Goal: Task Accomplishment & Management: Manage account settings

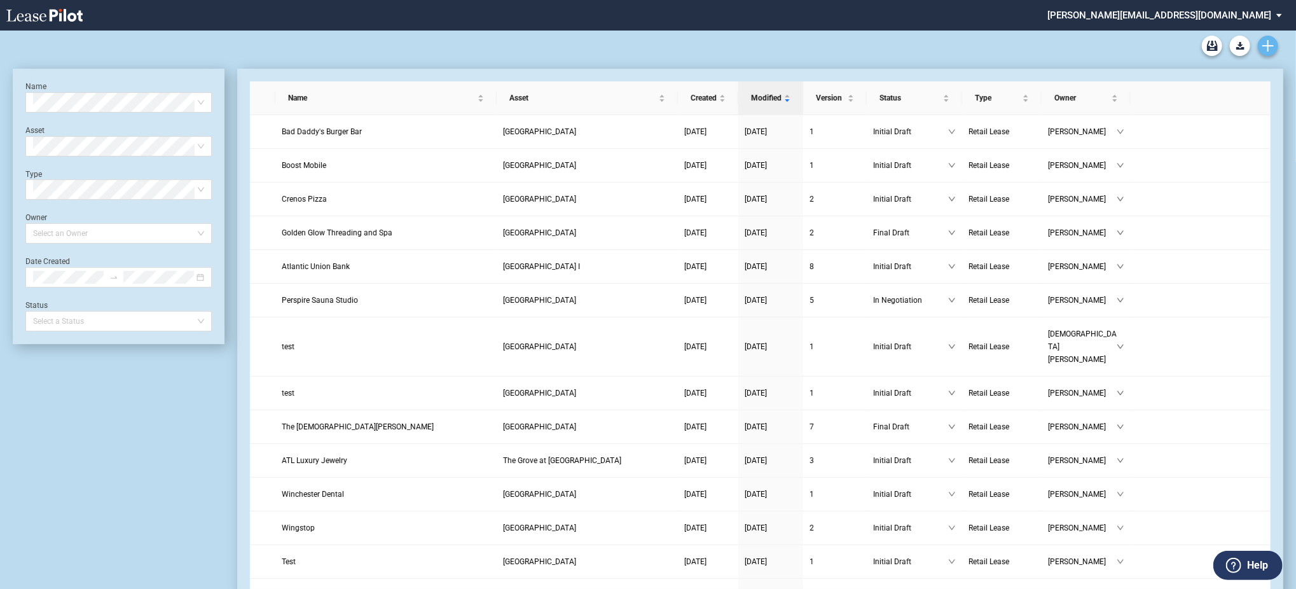
click at [1269, 47] on icon "Create new document" at bounding box center [1267, 45] width 11 height 11
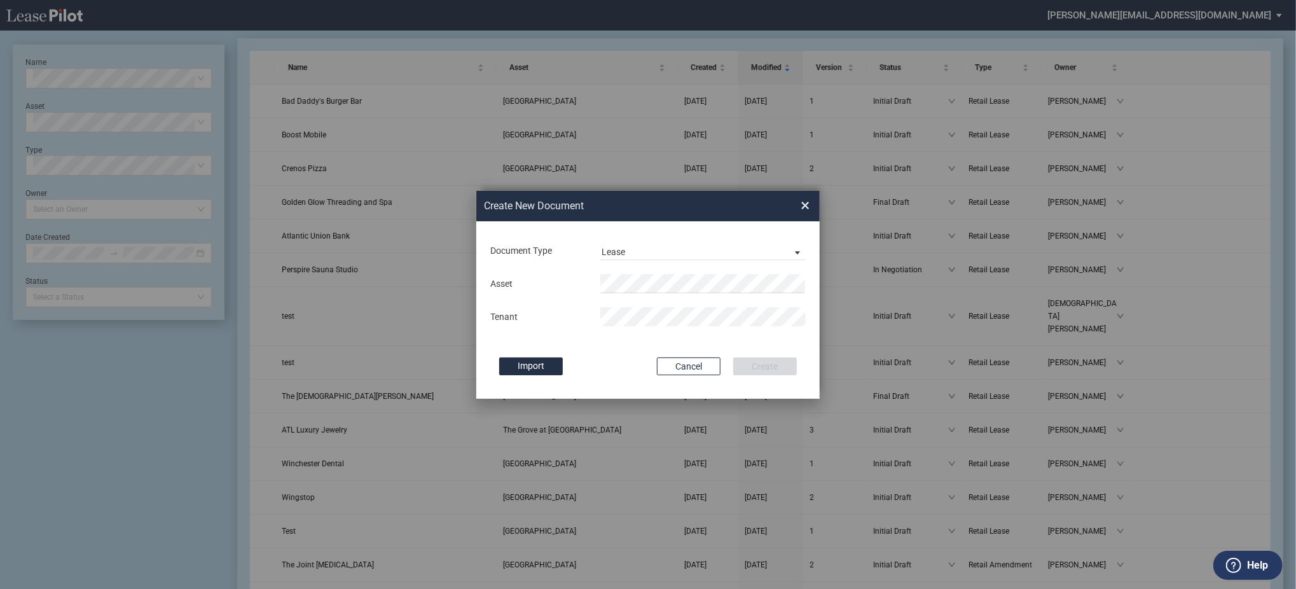
click at [689, 274] on md-input-container "Asset" at bounding box center [648, 284] width 318 height 22
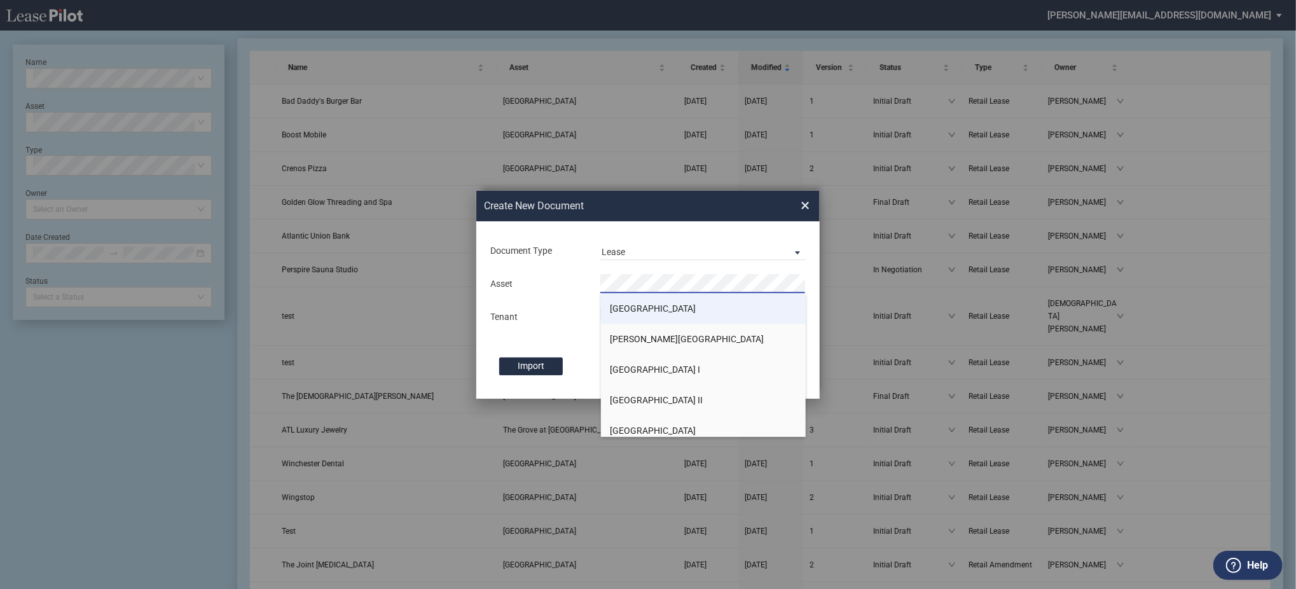
click at [658, 315] on li "[GEOGRAPHIC_DATA]" at bounding box center [703, 308] width 205 height 31
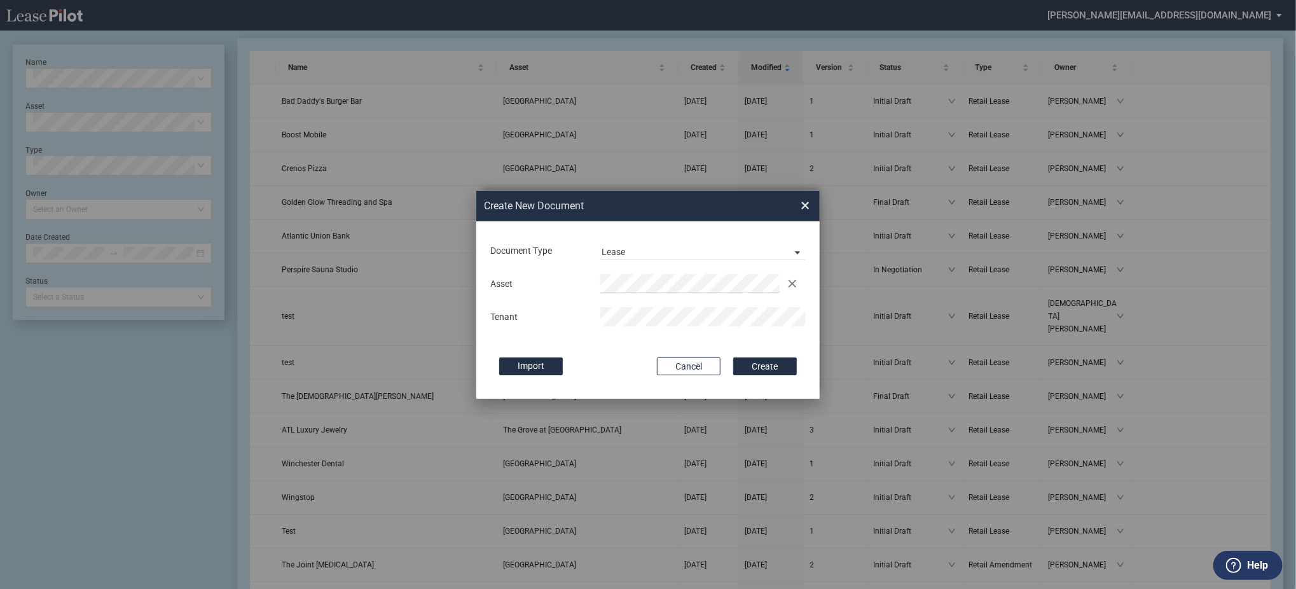
click at [733, 357] on button "Create" at bounding box center [765, 366] width 64 height 18
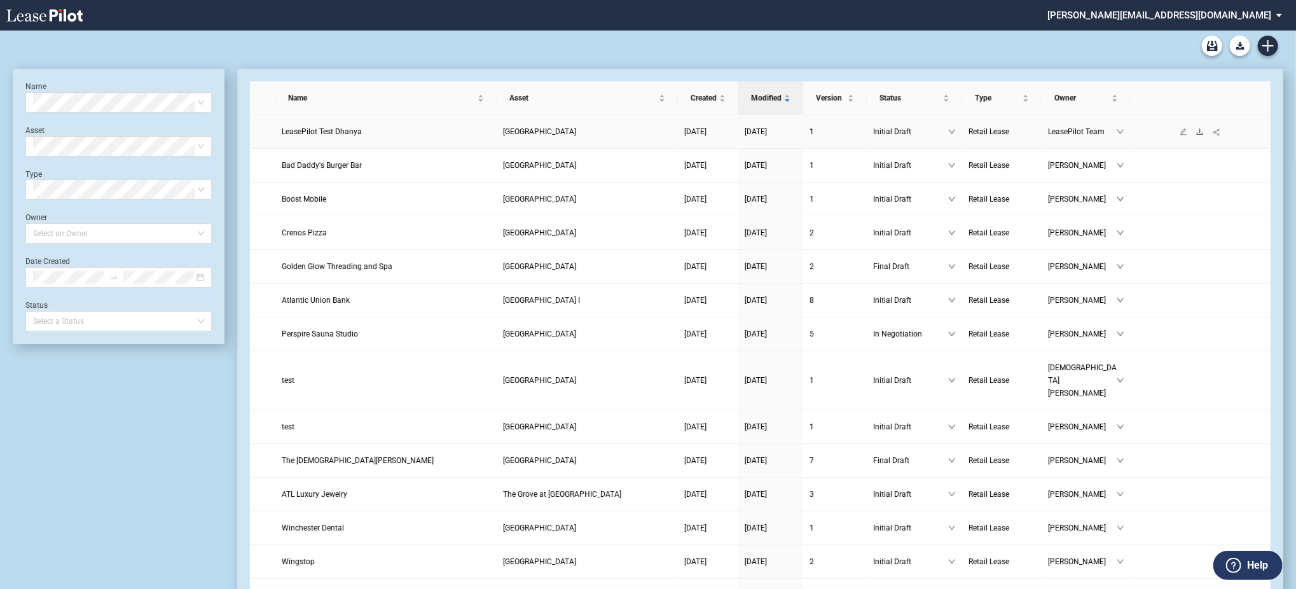
click at [1202, 134] on icon "download" at bounding box center [1200, 131] width 6 height 6
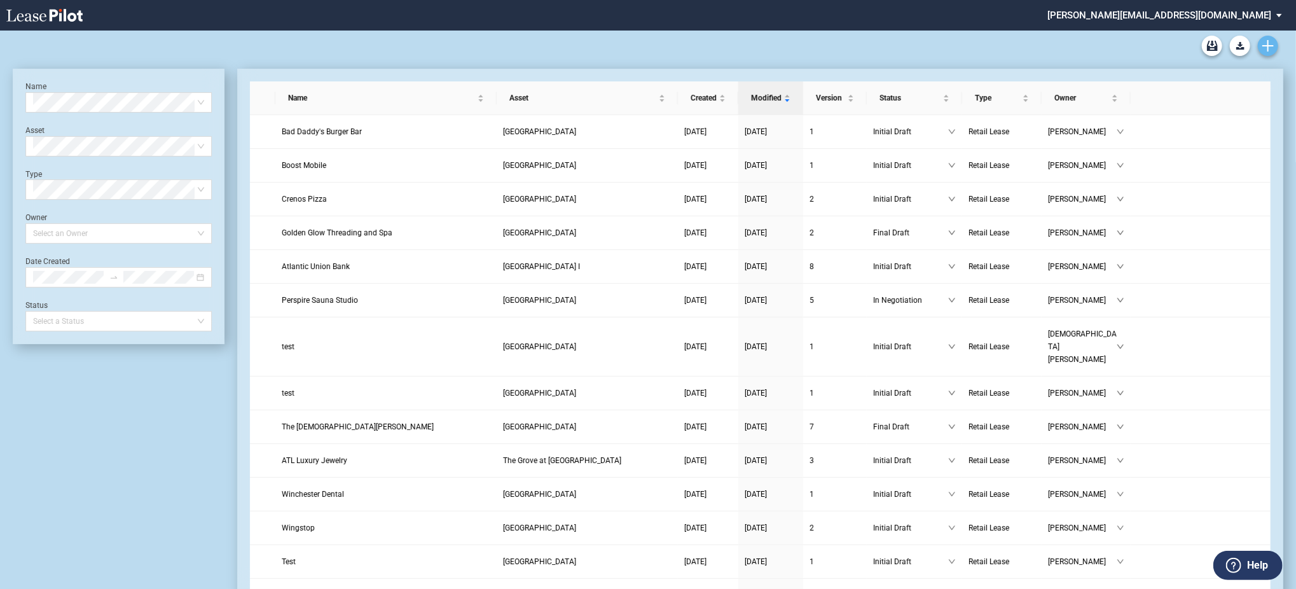
click at [1267, 46] on use "Create new document" at bounding box center [1267, 45] width 11 height 11
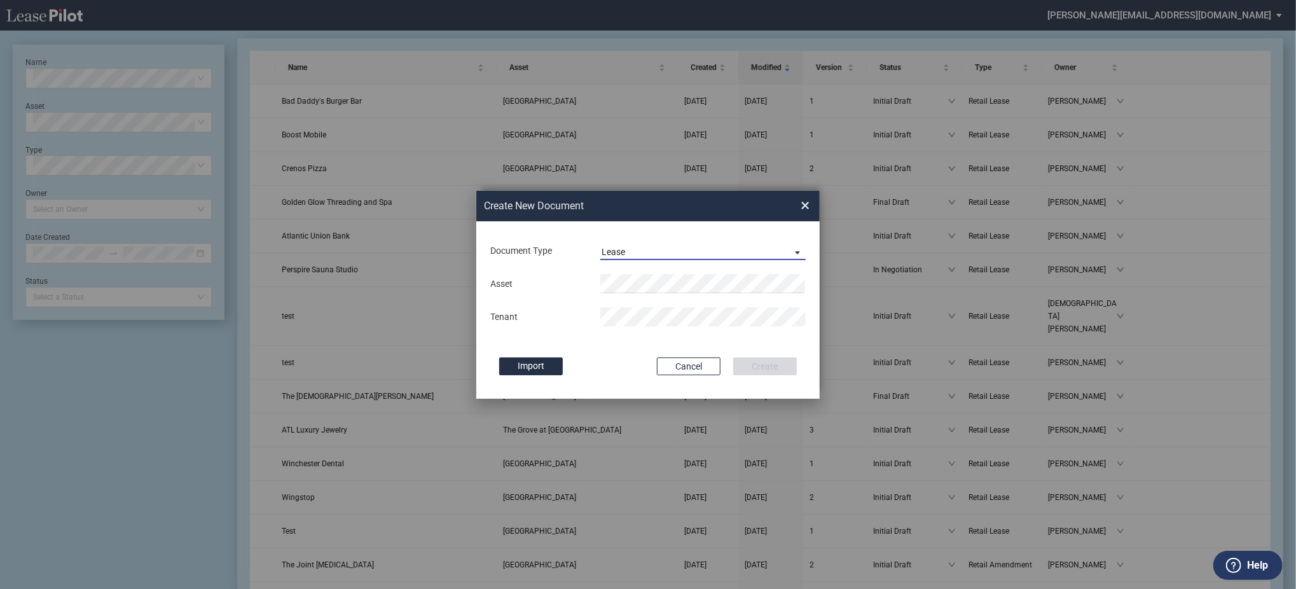
click at [617, 247] on div "Lease" at bounding box center [614, 252] width 24 height 10
click at [625, 287] on div "Amendment" at bounding box center [629, 282] width 55 height 14
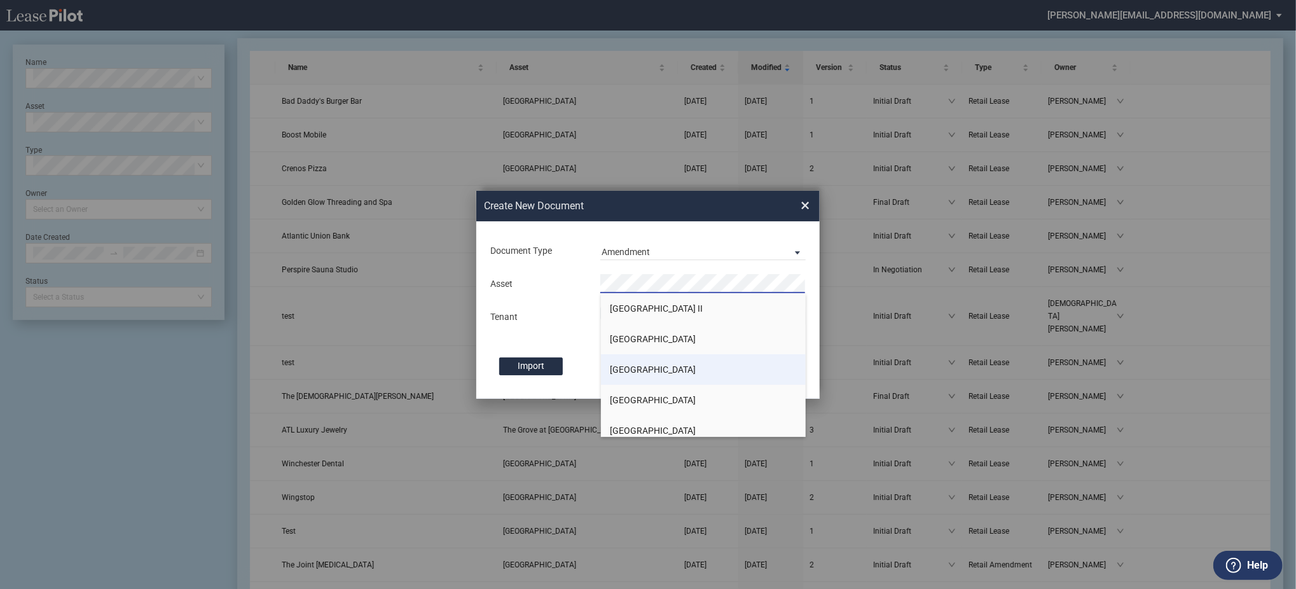
scroll to position [169, 0]
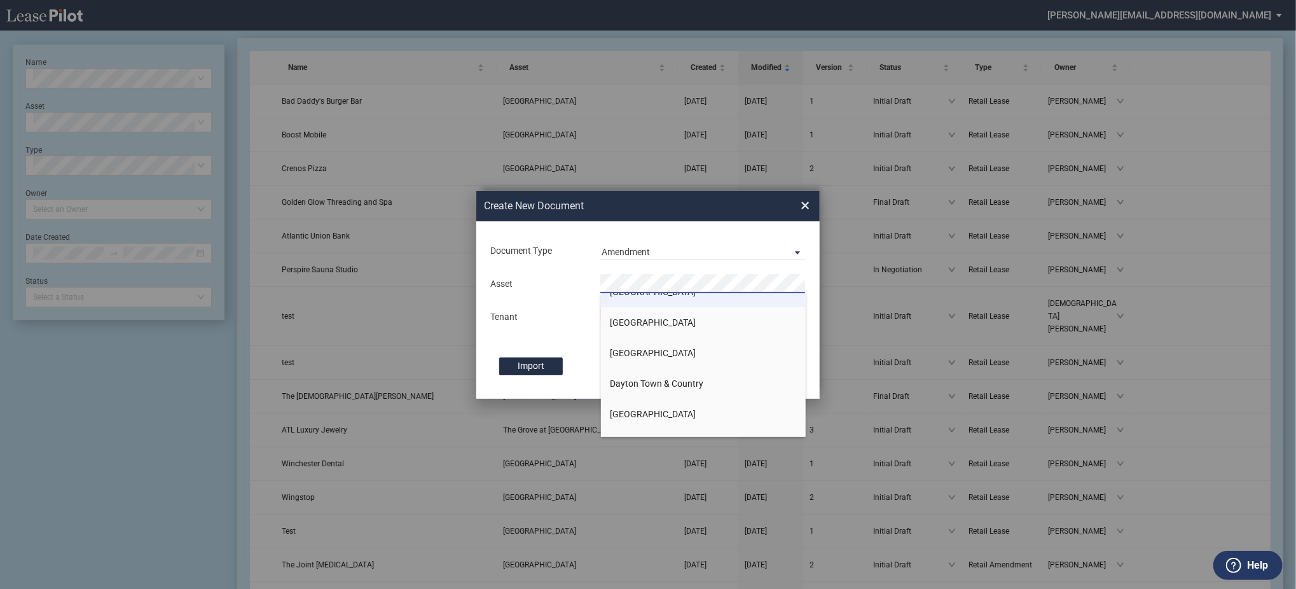
click at [634, 345] on li "[GEOGRAPHIC_DATA]" at bounding box center [703, 353] width 205 height 31
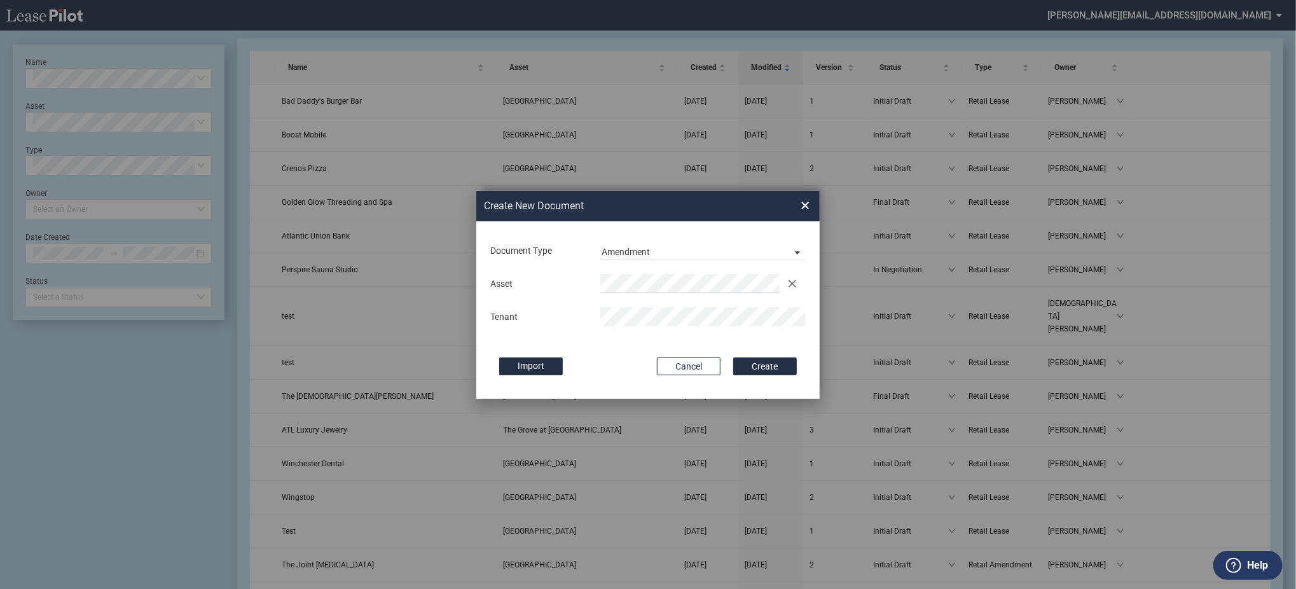
click at [733, 357] on button "Create" at bounding box center [765, 366] width 64 height 18
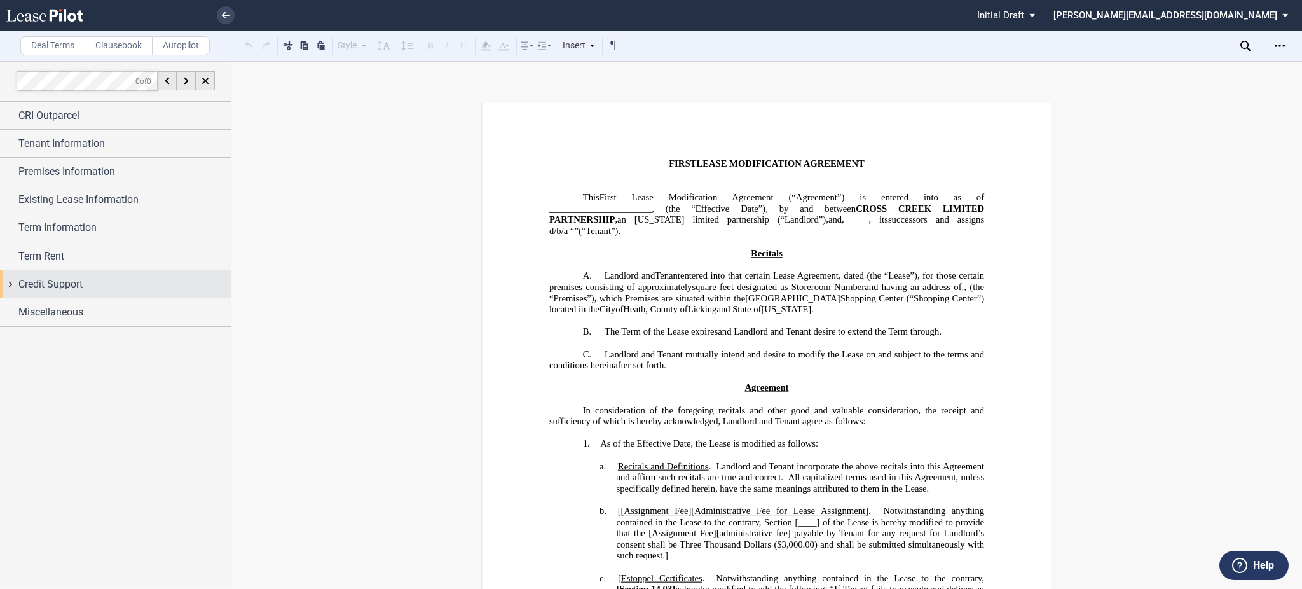
click at [61, 282] on span "Credit Support" at bounding box center [50, 284] width 64 height 15
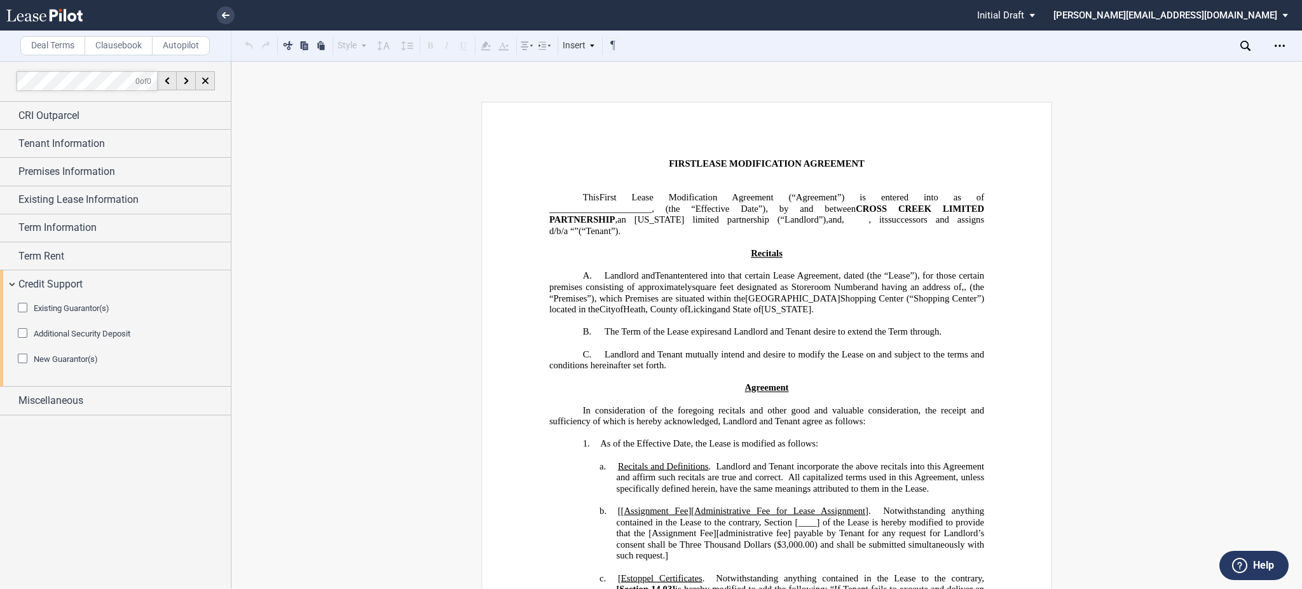
click at [90, 364] on span "New Guarantor(s)" at bounding box center [66, 359] width 64 height 10
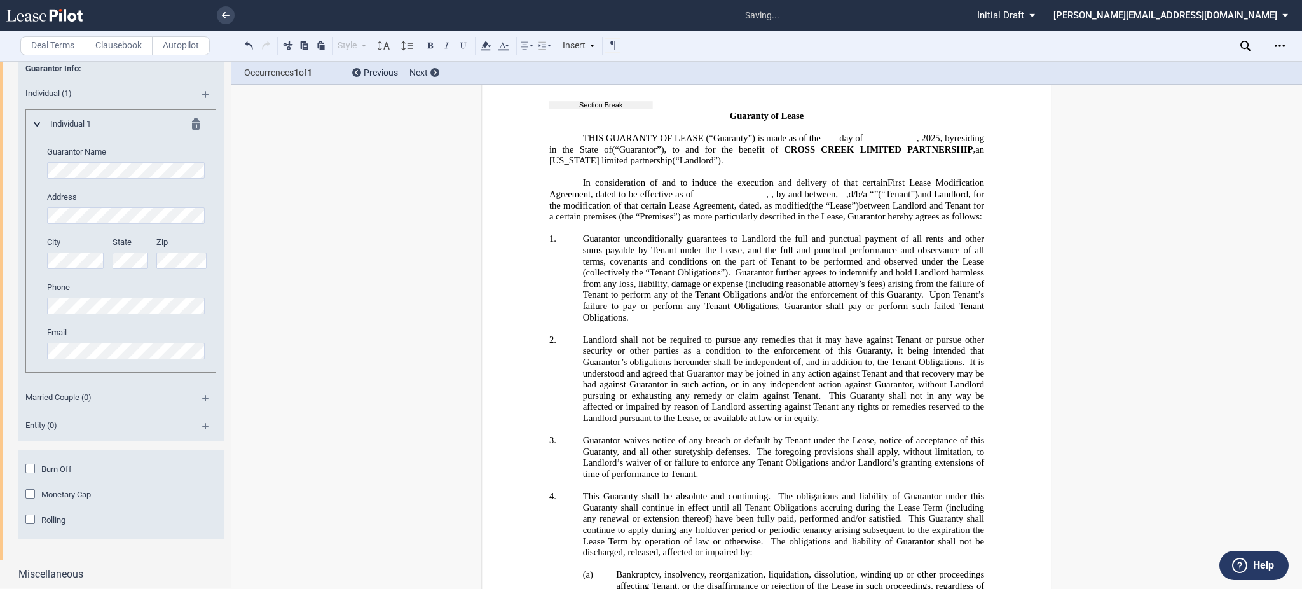
scroll to position [3637, 0]
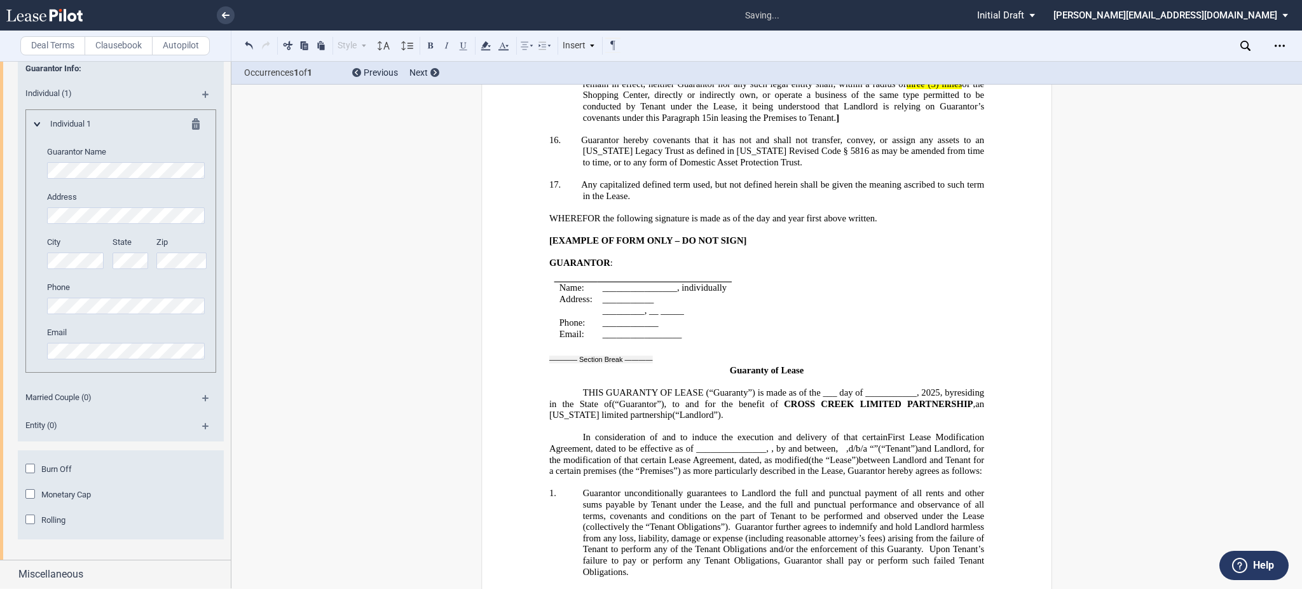
click at [205, 396] on md-icon at bounding box center [210, 402] width 17 height 15
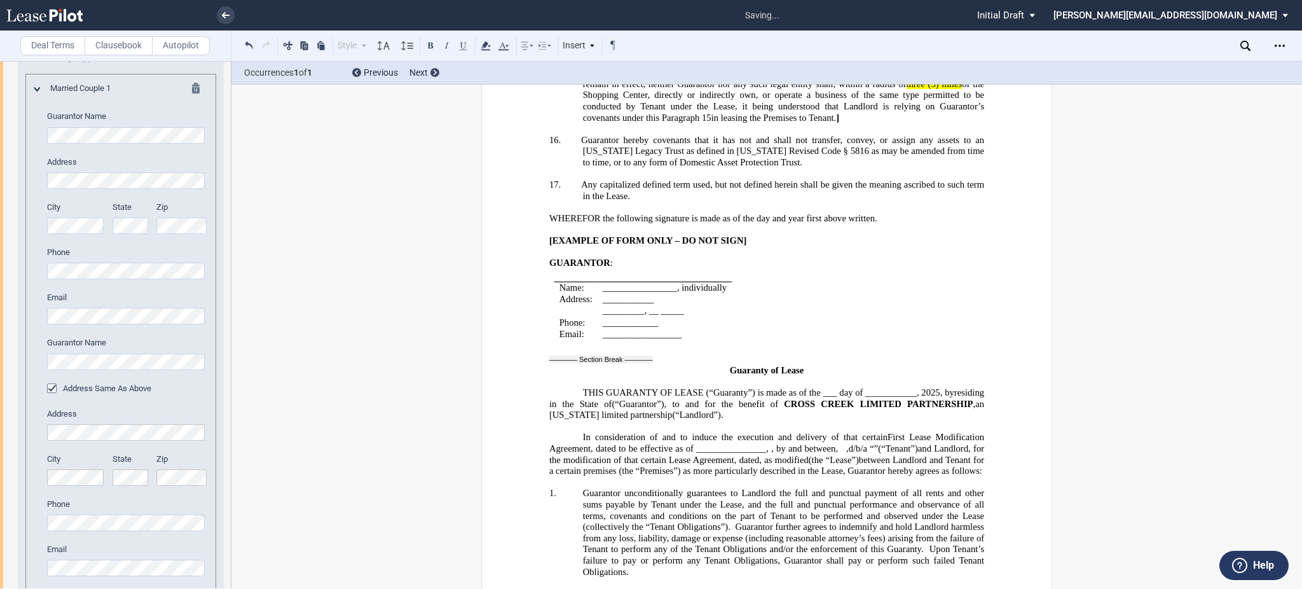
scroll to position [5477, 0]
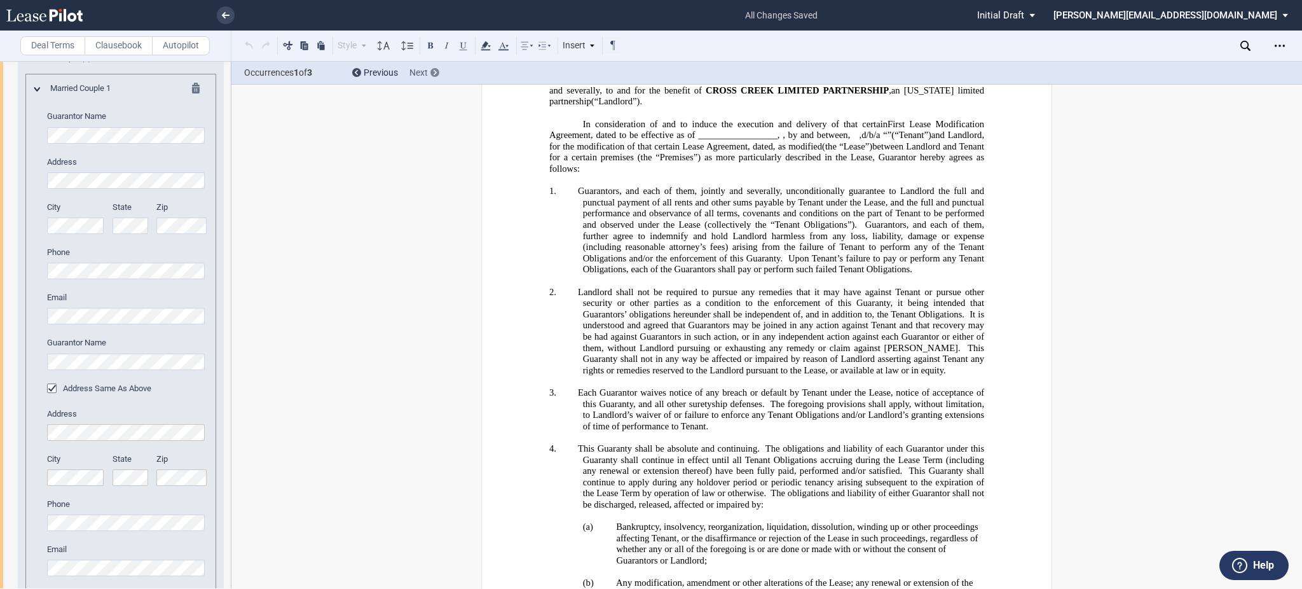
click at [420, 70] on span "Next" at bounding box center [419, 72] width 18 height 10
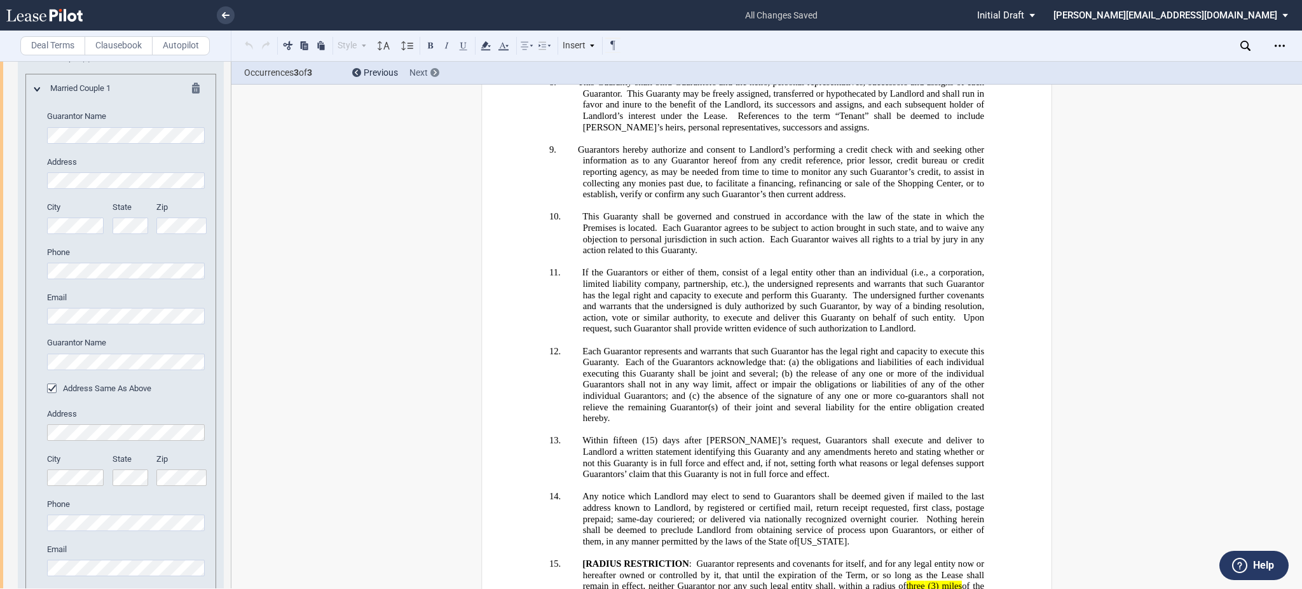
scroll to position [6678, 0]
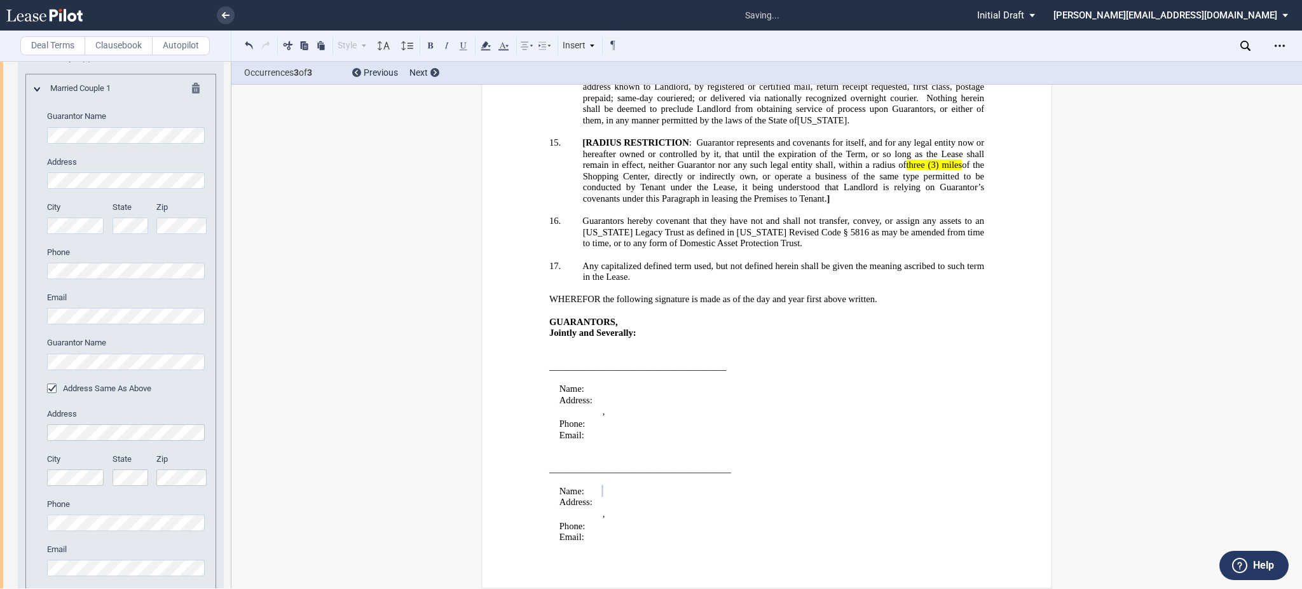
click at [88, 577] on div "Email" at bounding box center [127, 566] width 176 height 45
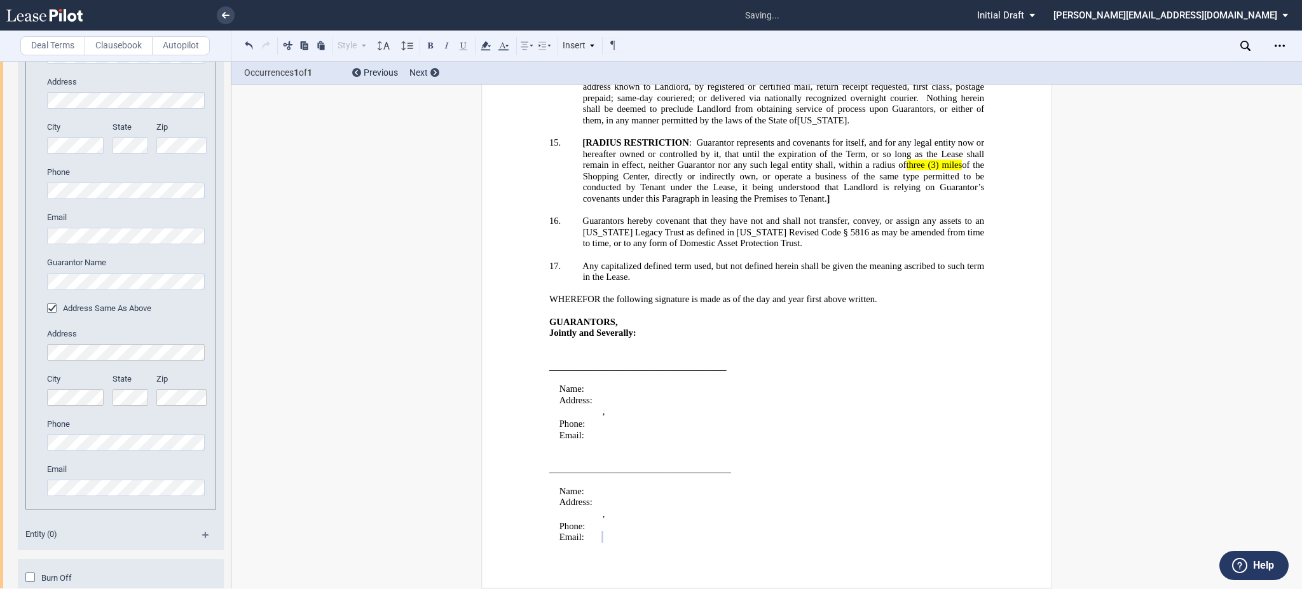
scroll to position [853, 0]
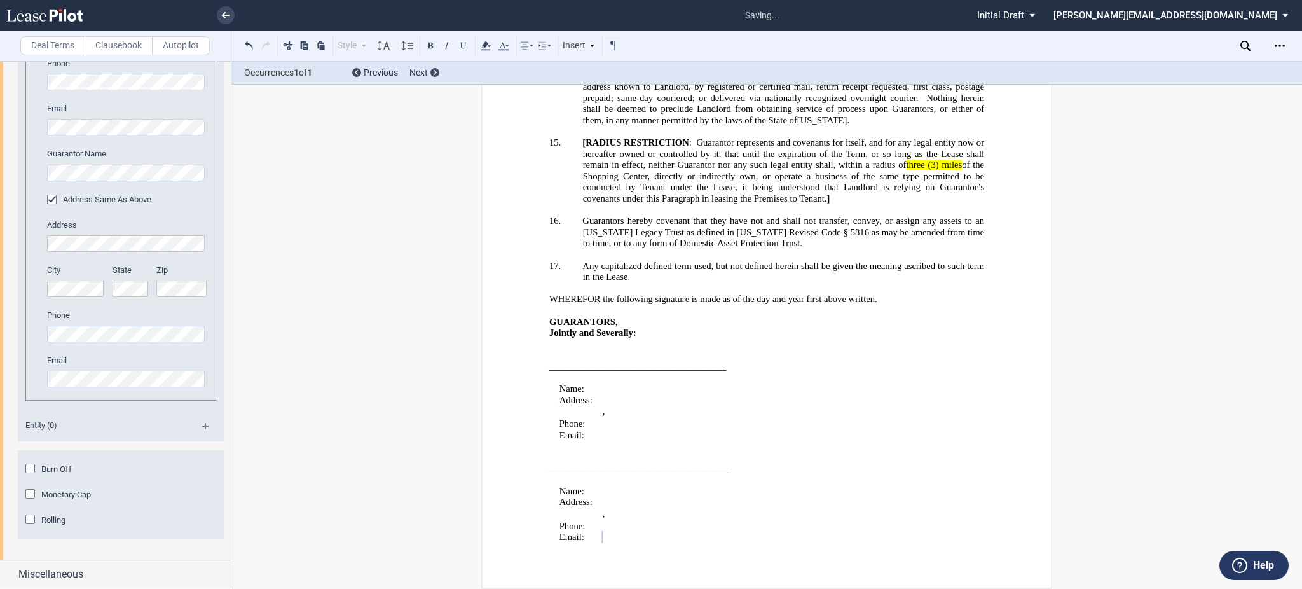
click at [202, 426] on md-icon at bounding box center [210, 430] width 17 height 15
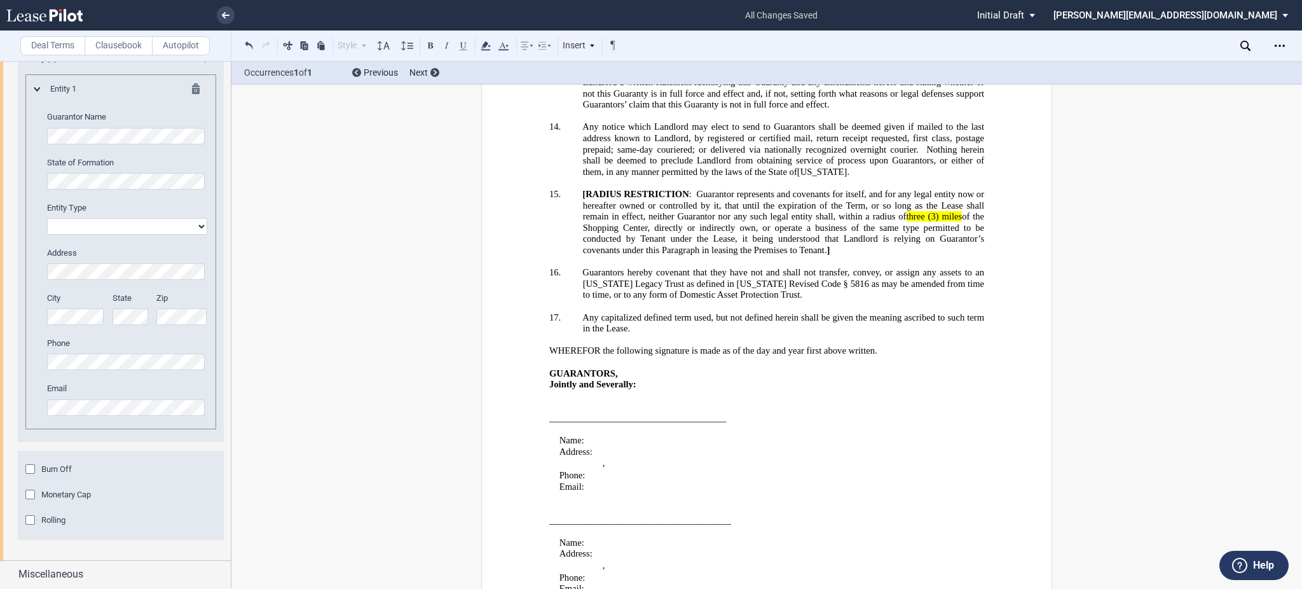
scroll to position [8296, 0]
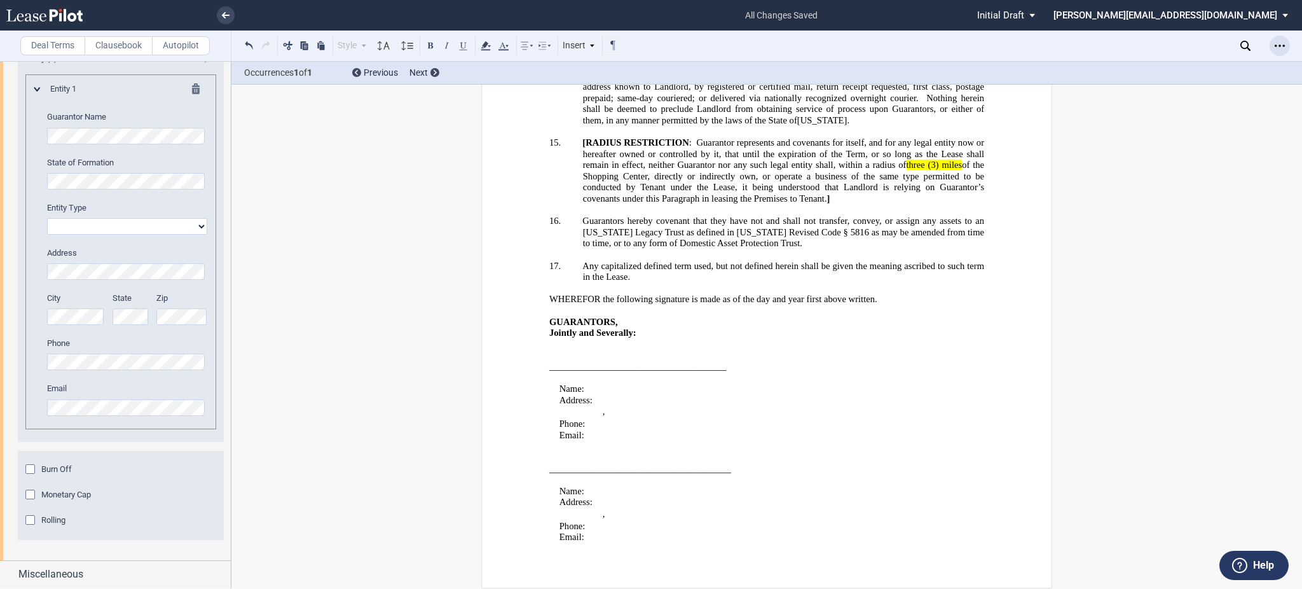
click at [1278, 45] on icon "Open Lease options menu" at bounding box center [1280, 46] width 10 height 10
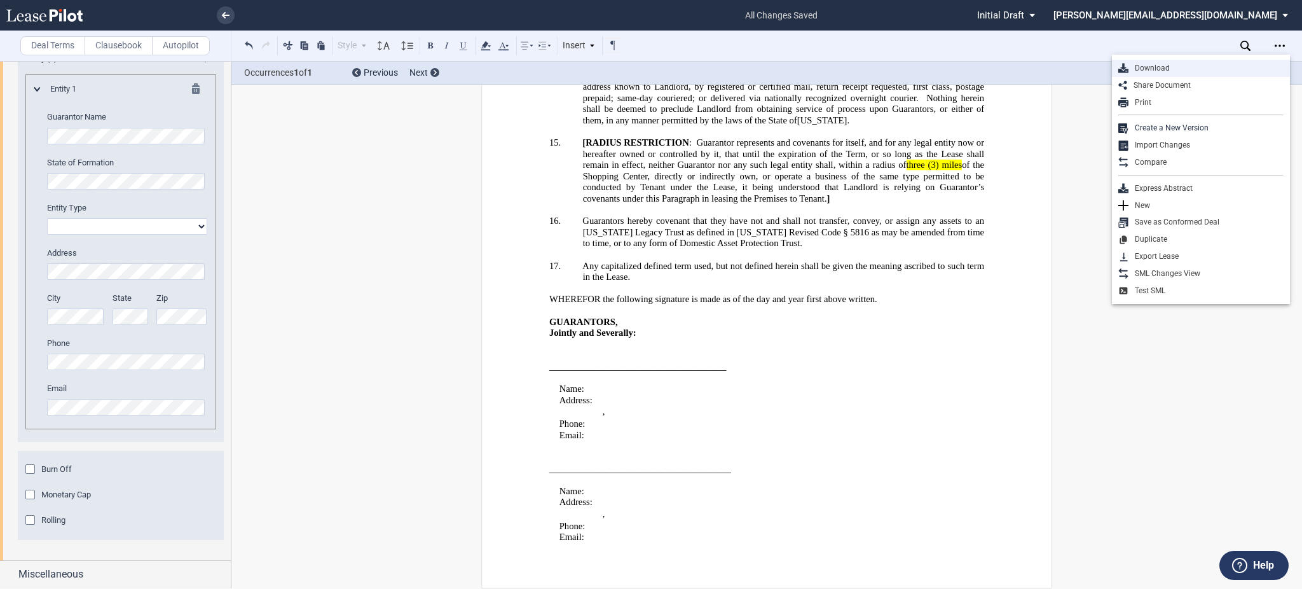
click at [1218, 62] on div "Download" at bounding box center [1201, 68] width 178 height 17
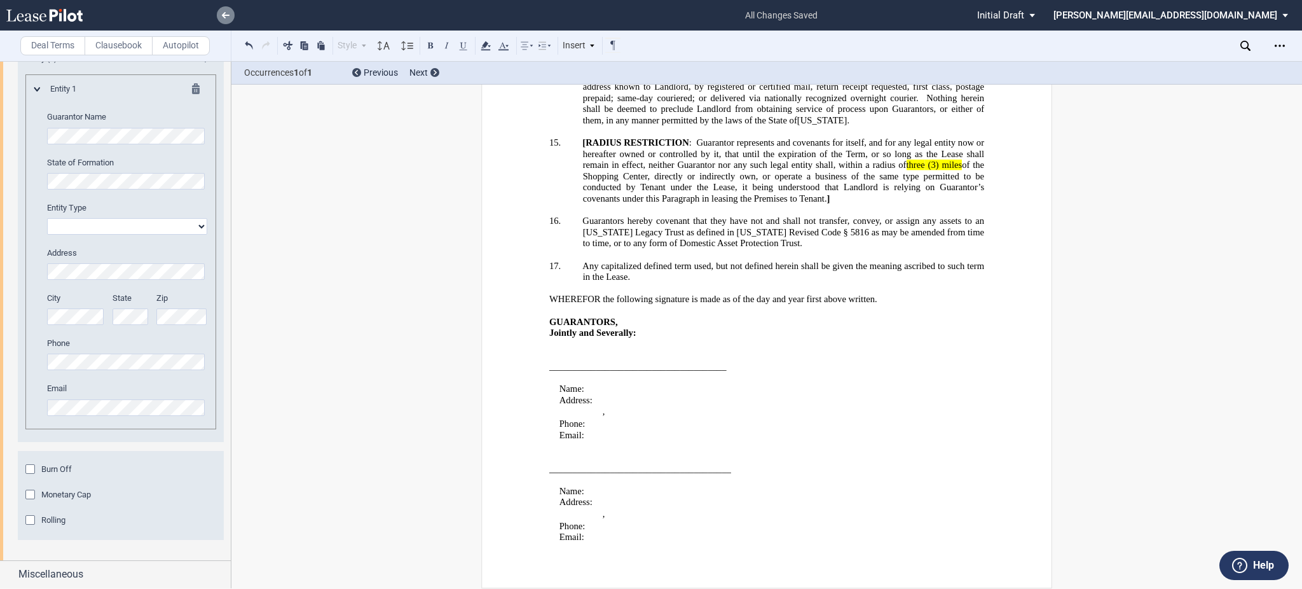
click at [224, 17] on icon at bounding box center [226, 15] width 8 height 6
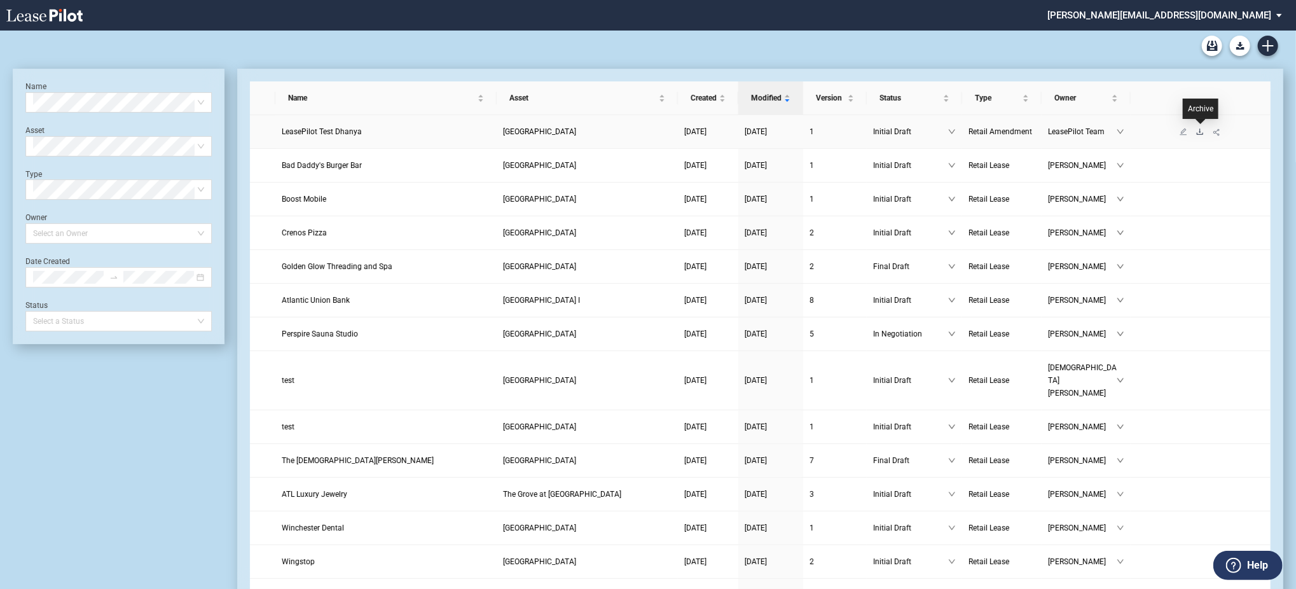
click at [1199, 135] on link at bounding box center [1200, 131] width 17 height 9
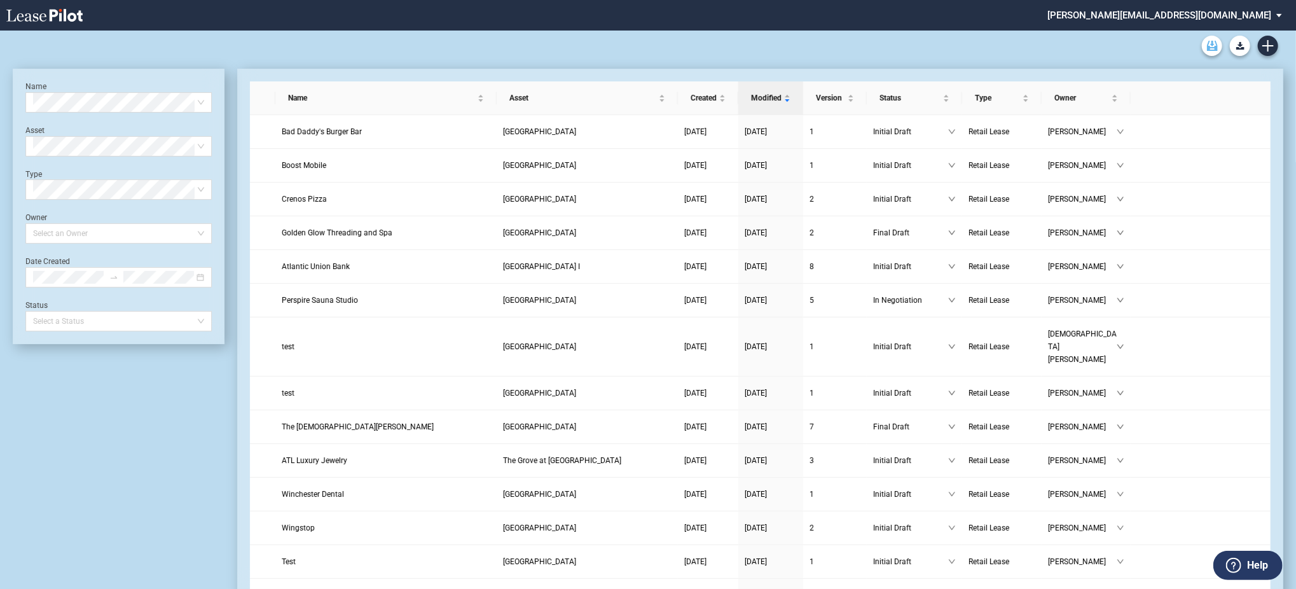
click at [1208, 49] on use "Archive" at bounding box center [1212, 46] width 11 height 10
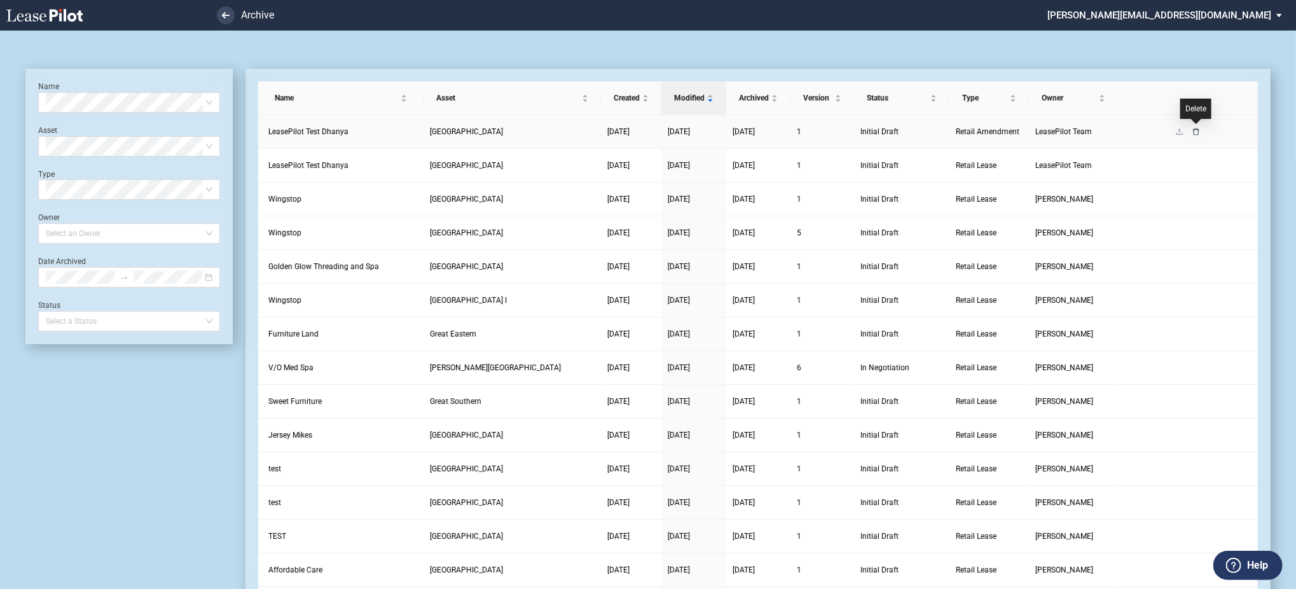
click at [1197, 132] on icon "delete" at bounding box center [1196, 132] width 8 height 8
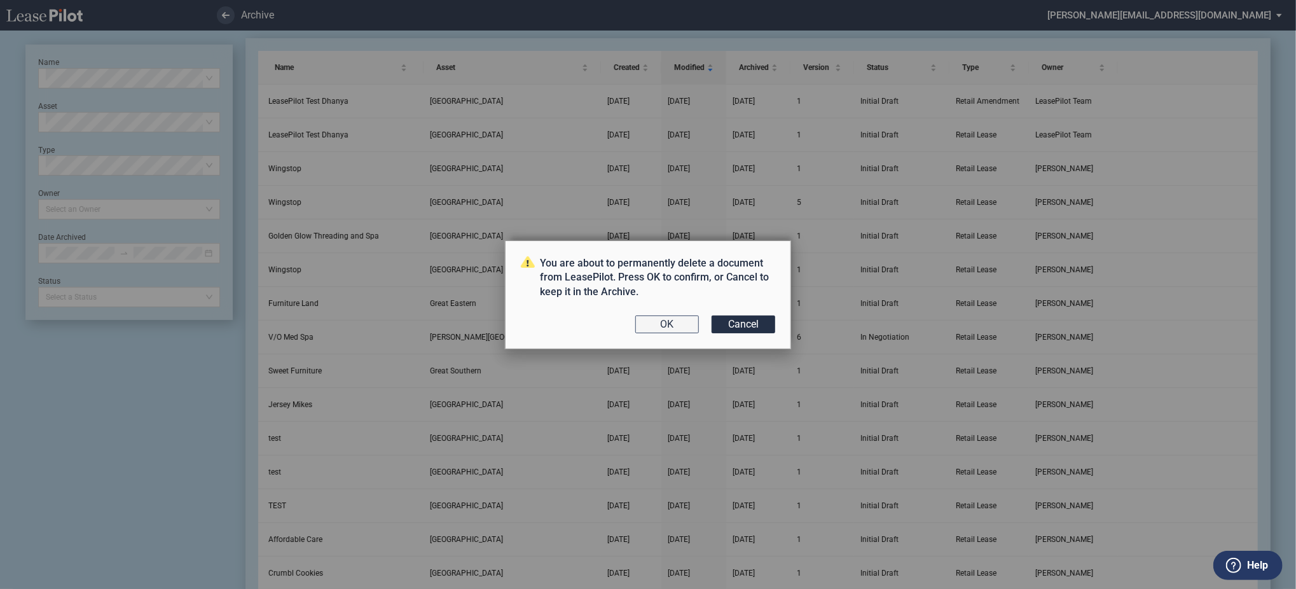
click at [654, 329] on button "OK" at bounding box center [667, 324] width 64 height 18
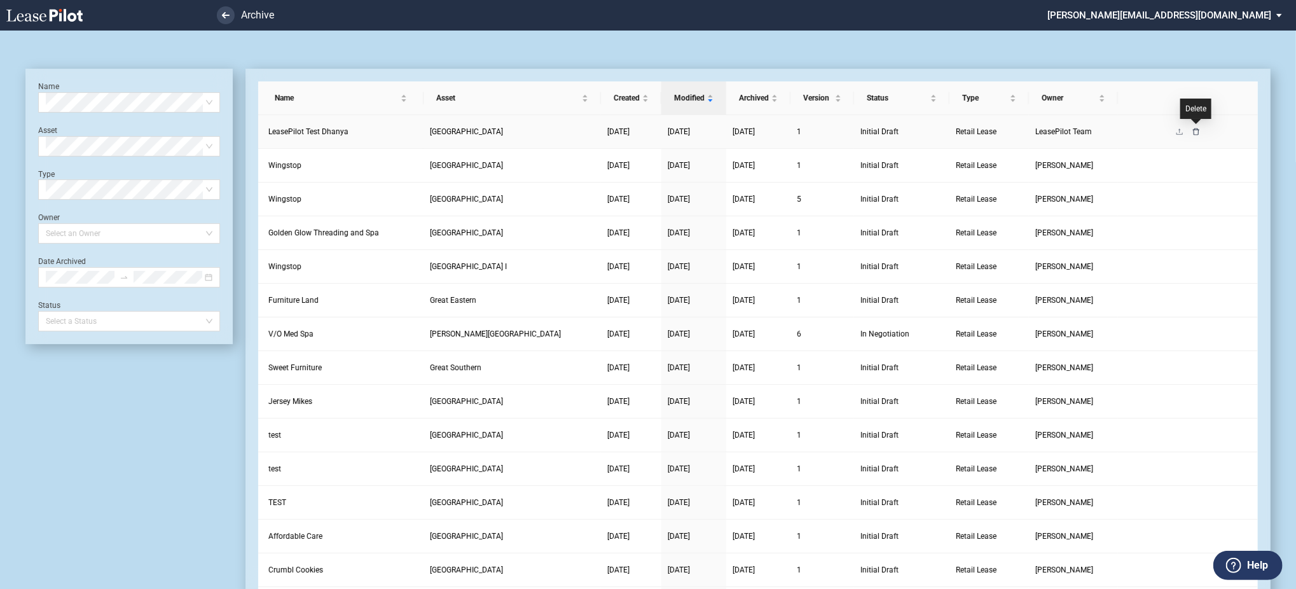
click at [1197, 132] on icon "delete" at bounding box center [1196, 132] width 8 height 8
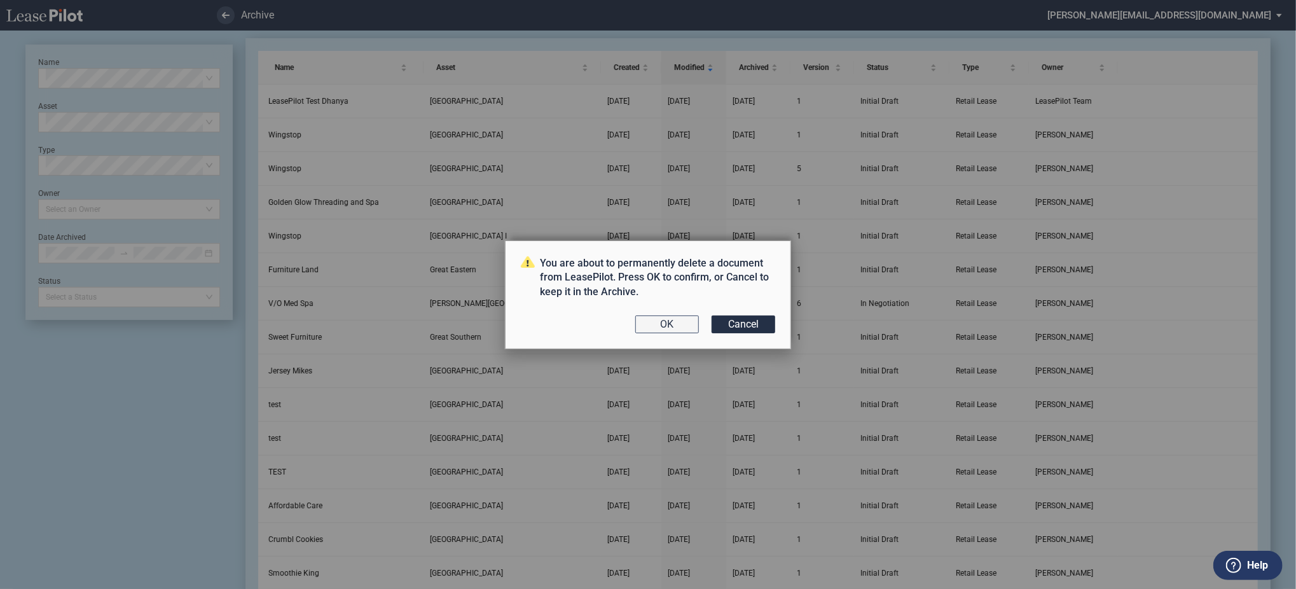
click at [652, 319] on button "OK" at bounding box center [667, 324] width 64 height 18
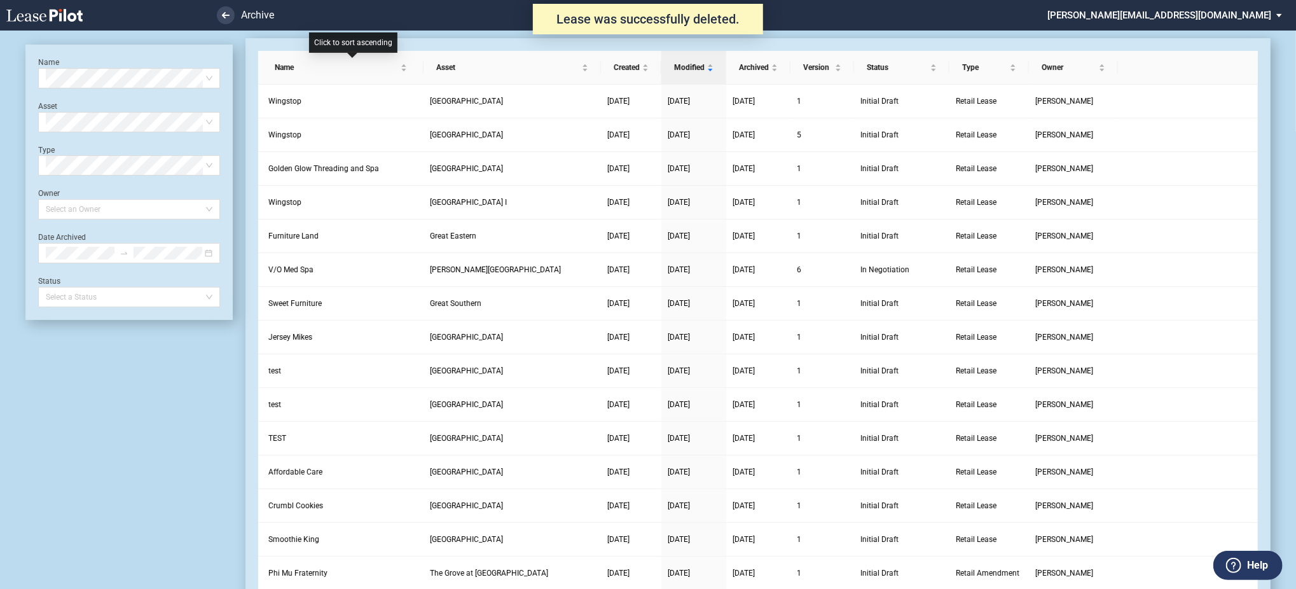
scroll to position [31, 0]
click at [53, 13] on icon at bounding box center [44, 15] width 76 height 13
